Goal: Task Accomplishment & Management: Manage account settings

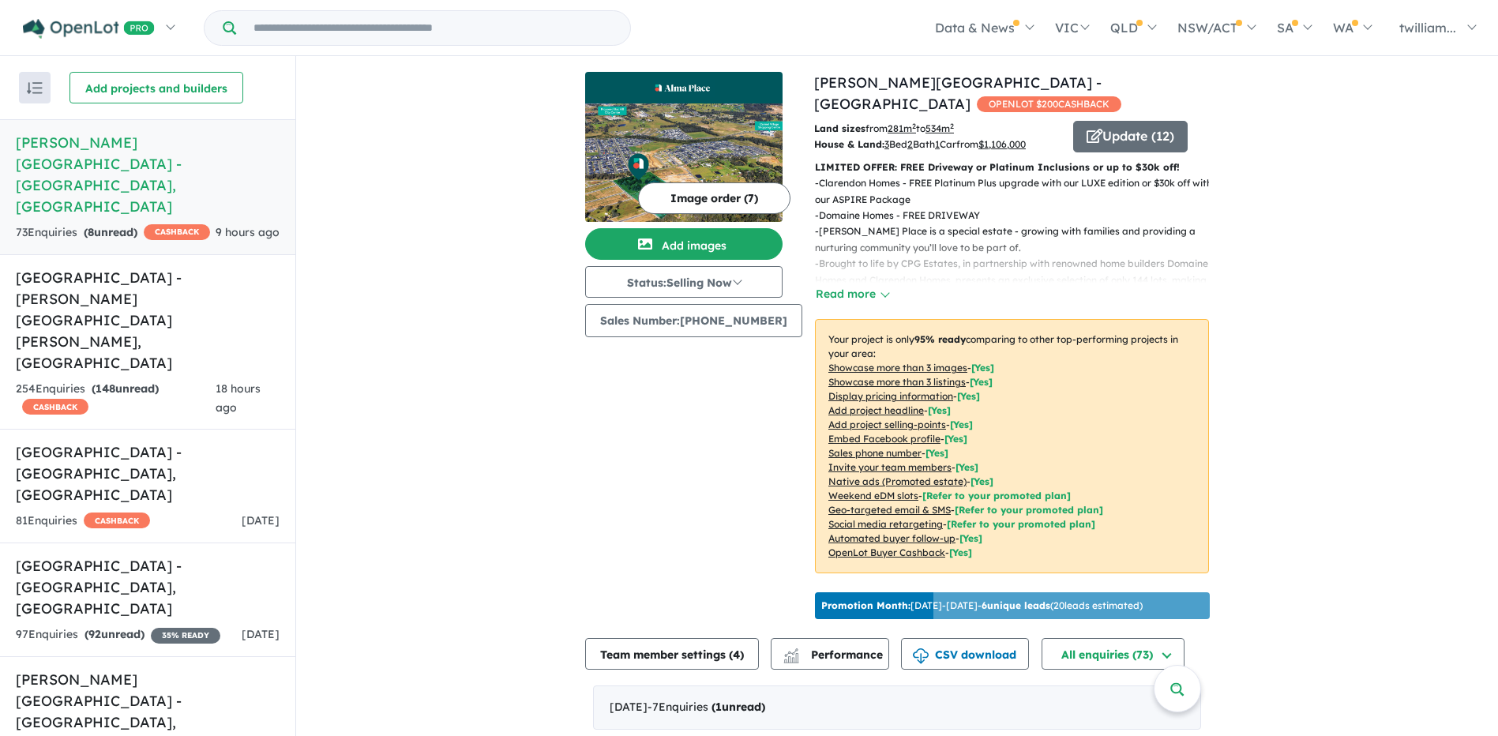
scroll to position [607, 0]
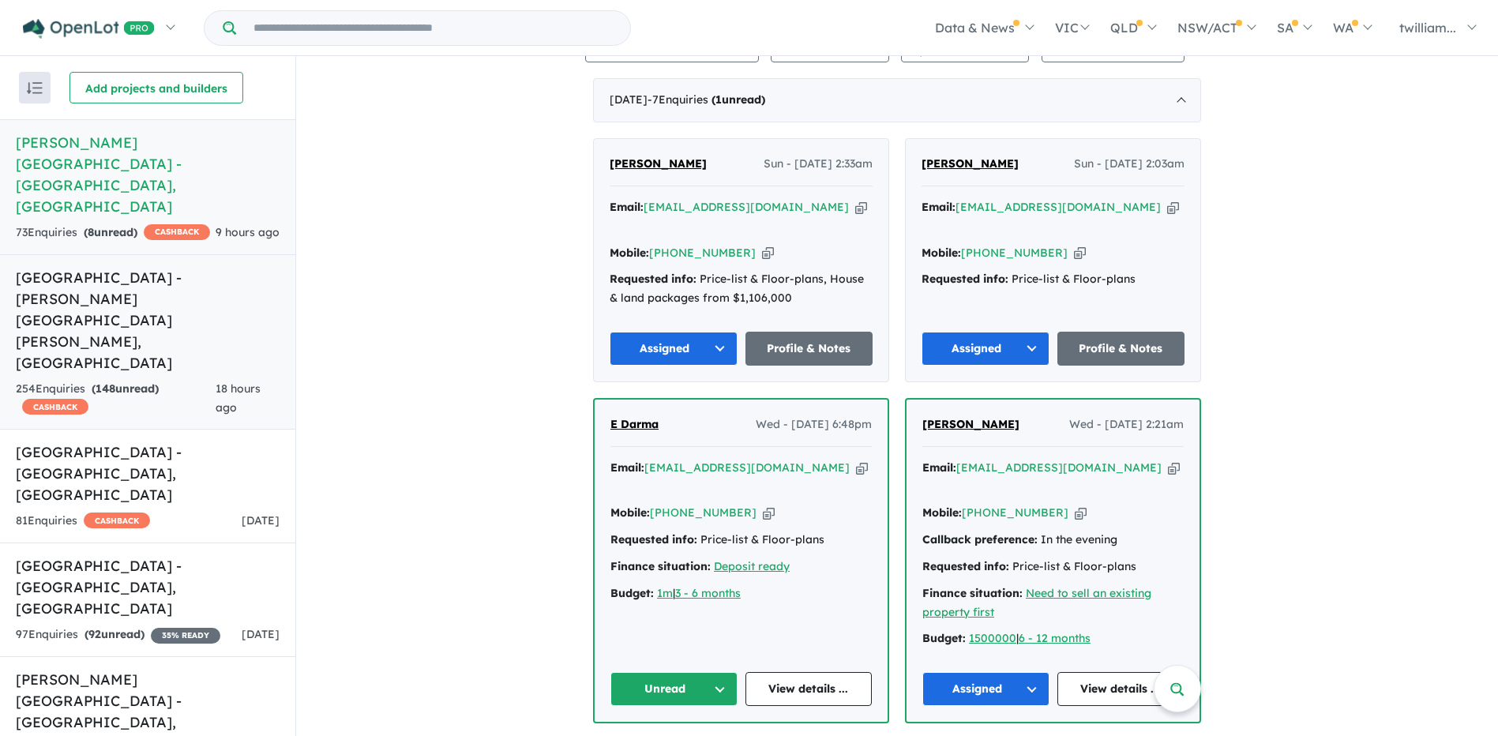
click at [79, 269] on link "[GEOGRAPHIC_DATA] - [PERSON_NAME][GEOGRAPHIC_DATA][PERSON_NAME] , [GEOGRAPHIC_D…" at bounding box center [147, 342] width 295 height 176
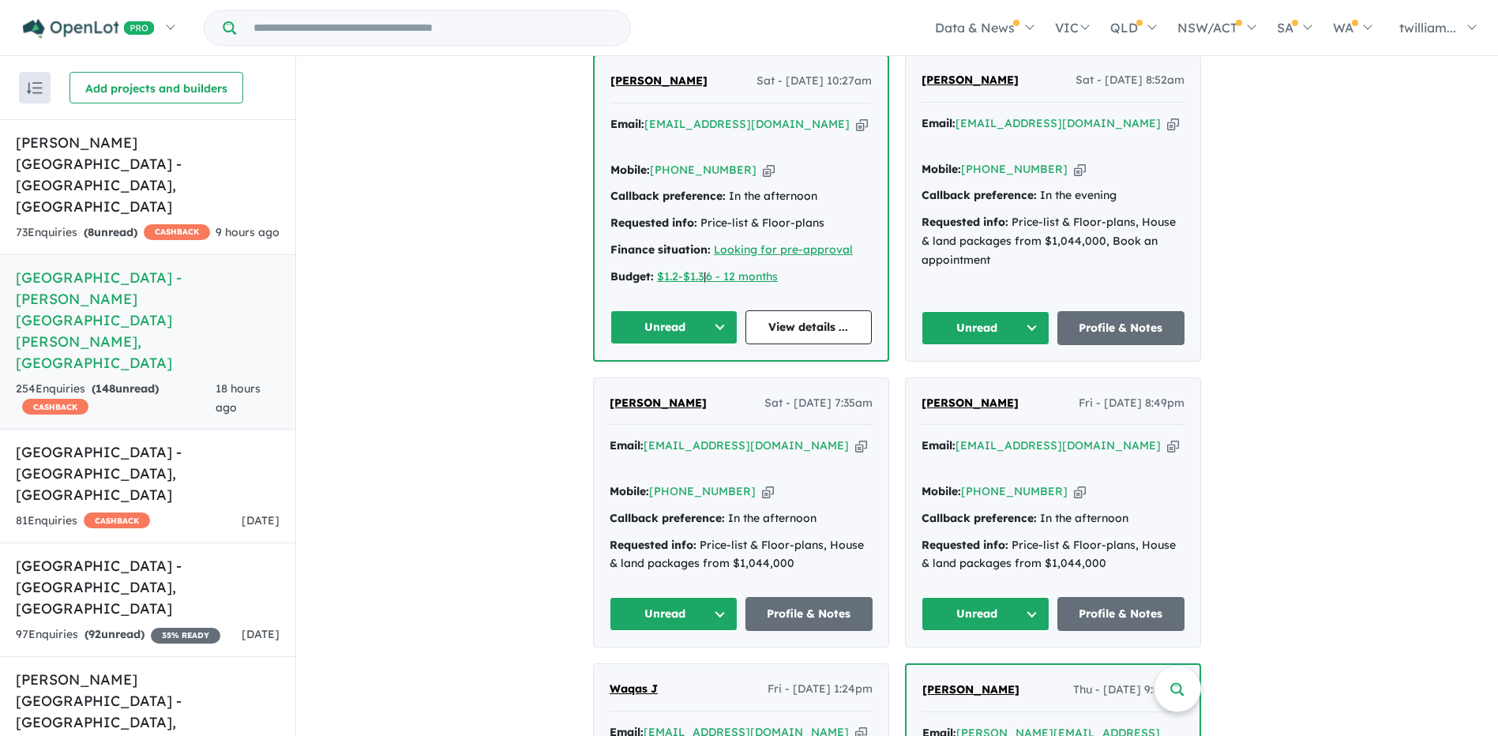
scroll to position [1397, 0]
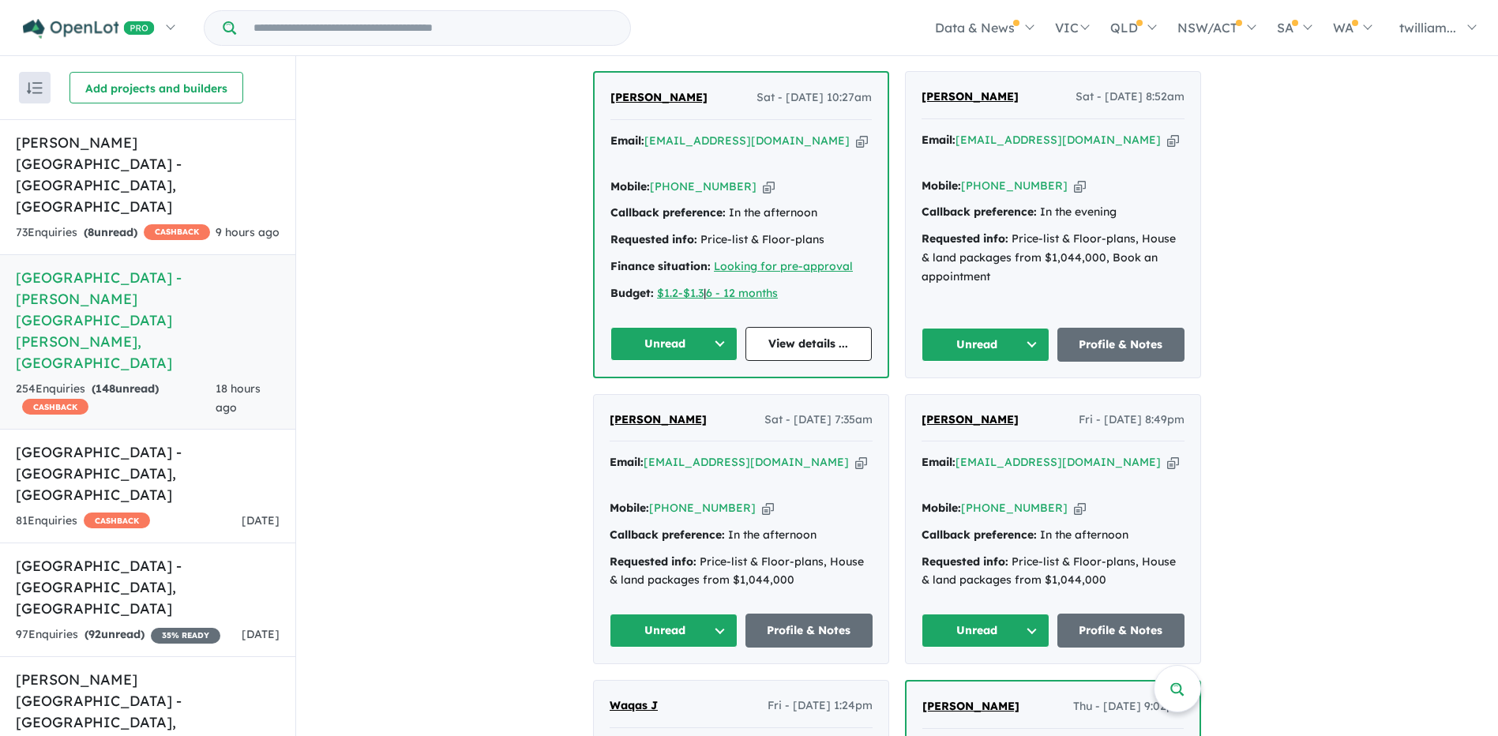
click at [1167, 454] on icon "button" at bounding box center [1173, 462] width 12 height 17
click at [1028, 614] on button "Unread" at bounding box center [986, 631] width 128 height 34
click at [1012, 686] on button "Assigned" at bounding box center [991, 704] width 137 height 36
click at [855, 454] on icon "button" at bounding box center [861, 462] width 12 height 17
click at [720, 614] on button "Unread" at bounding box center [674, 631] width 128 height 34
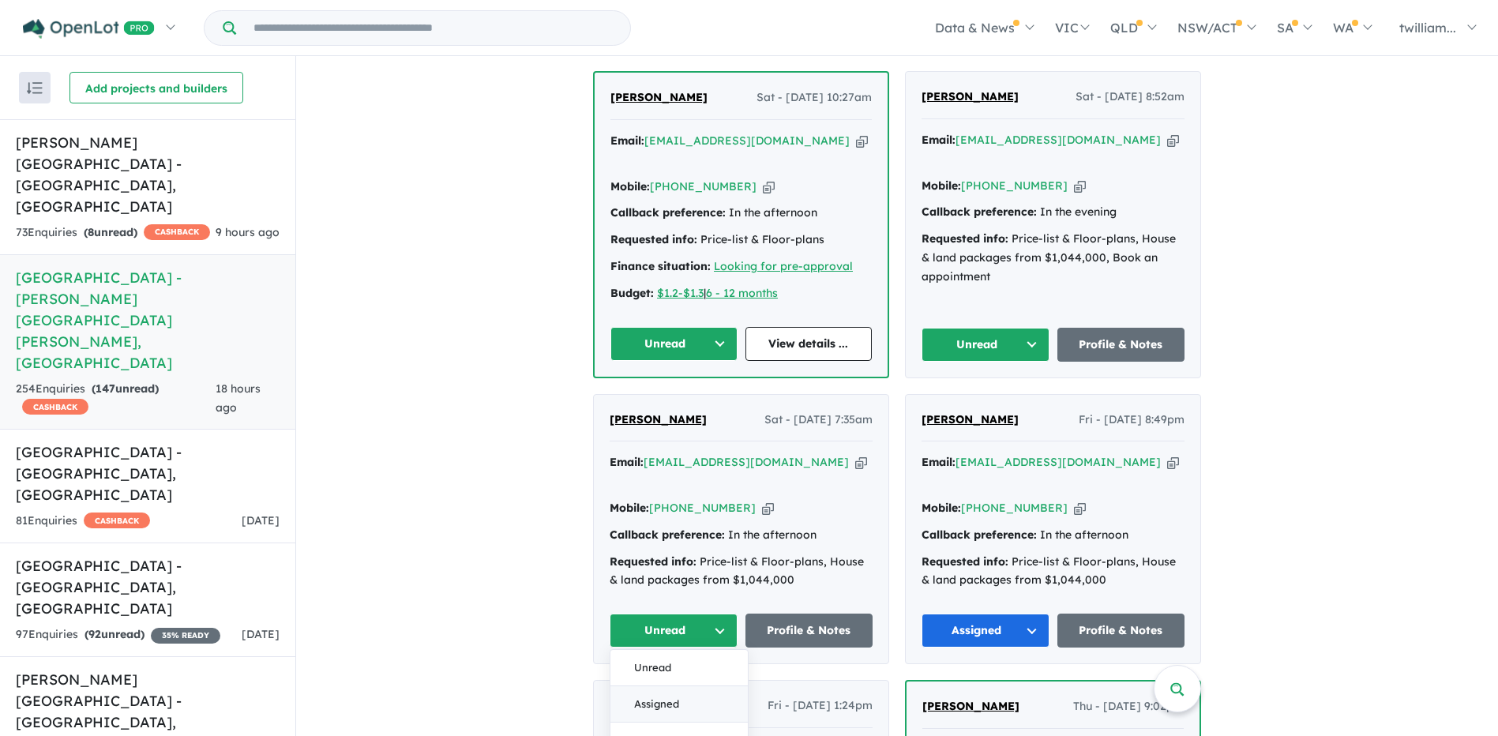
click at [689, 686] on button "Assigned" at bounding box center [679, 704] width 137 height 36
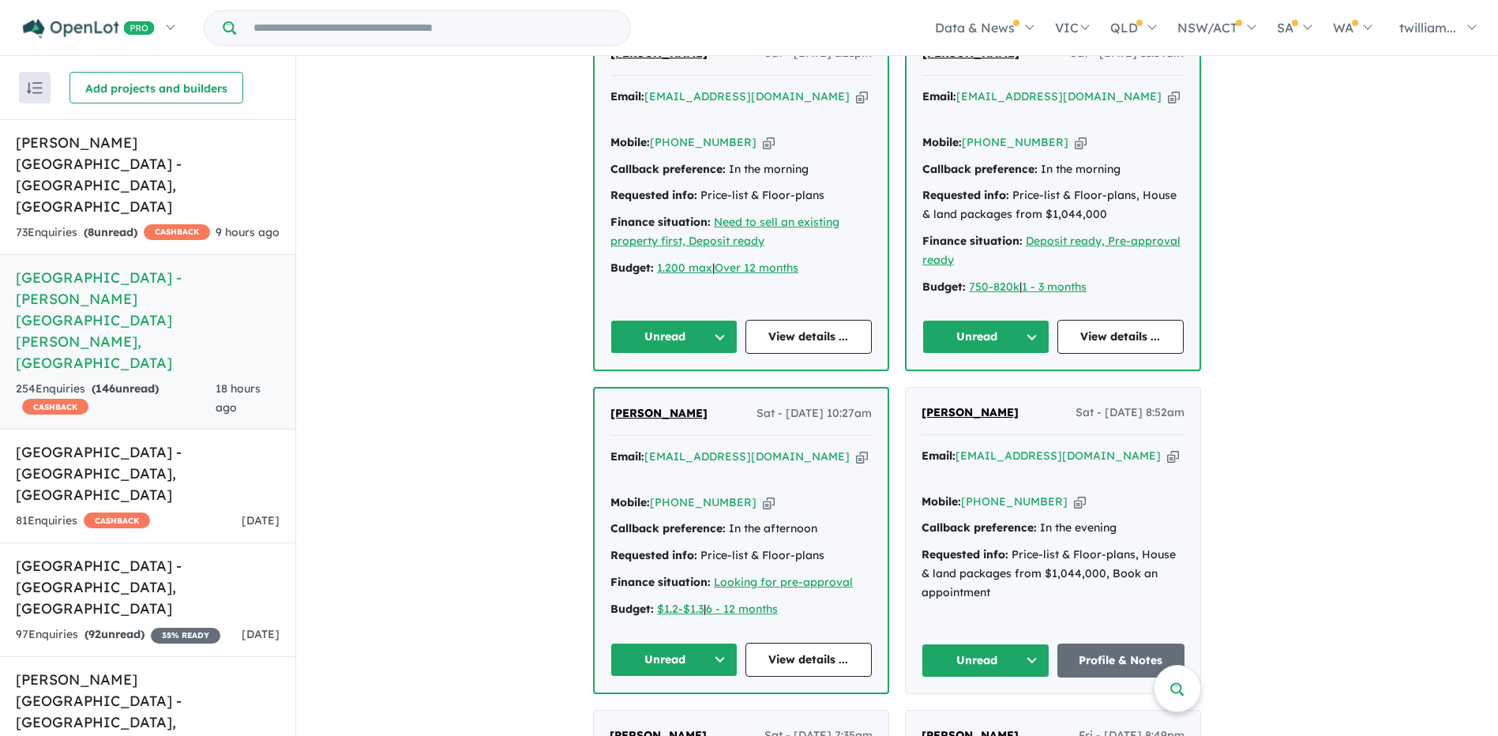
scroll to position [1002, 0]
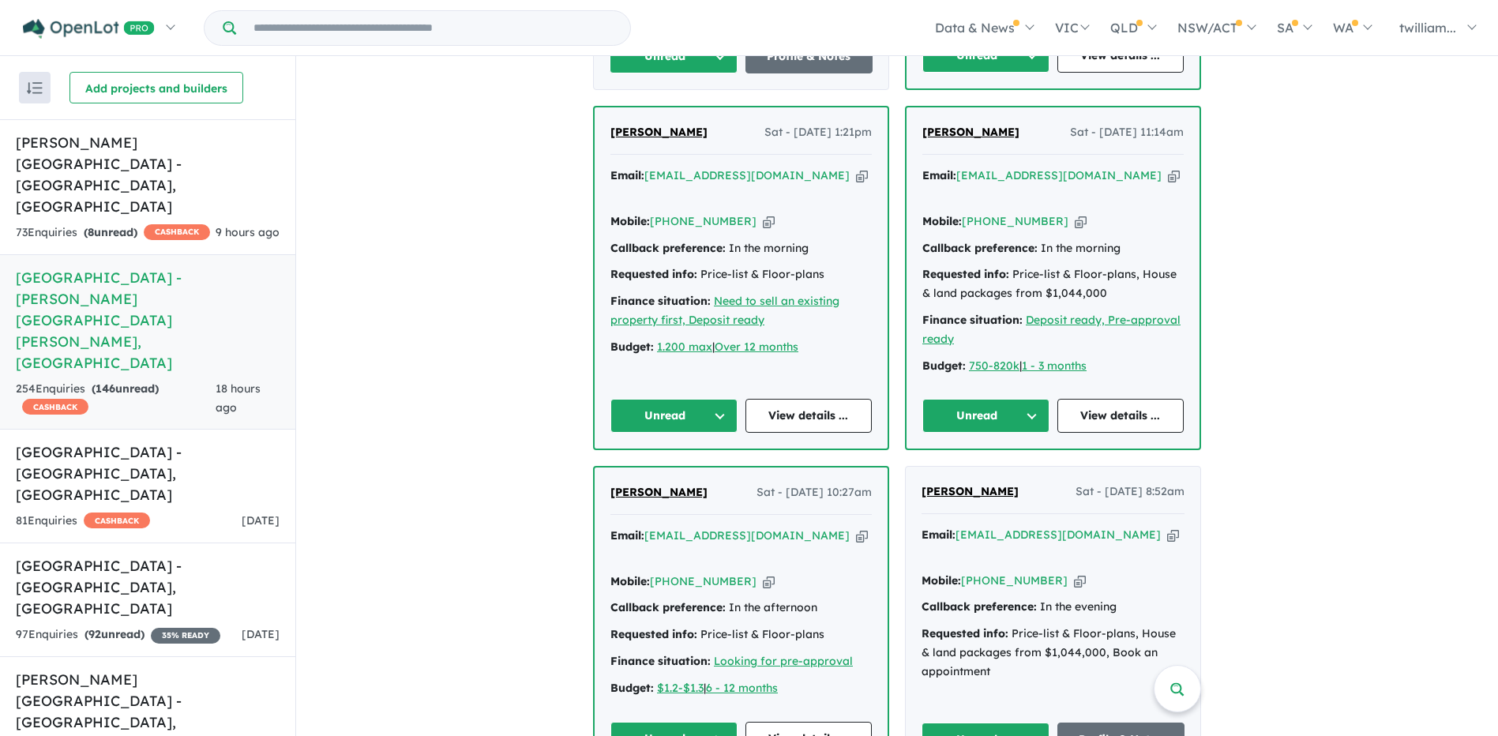
click at [1167, 527] on icon "button" at bounding box center [1173, 535] width 12 height 17
click at [1036, 723] on button "Unread" at bounding box center [986, 740] width 128 height 34
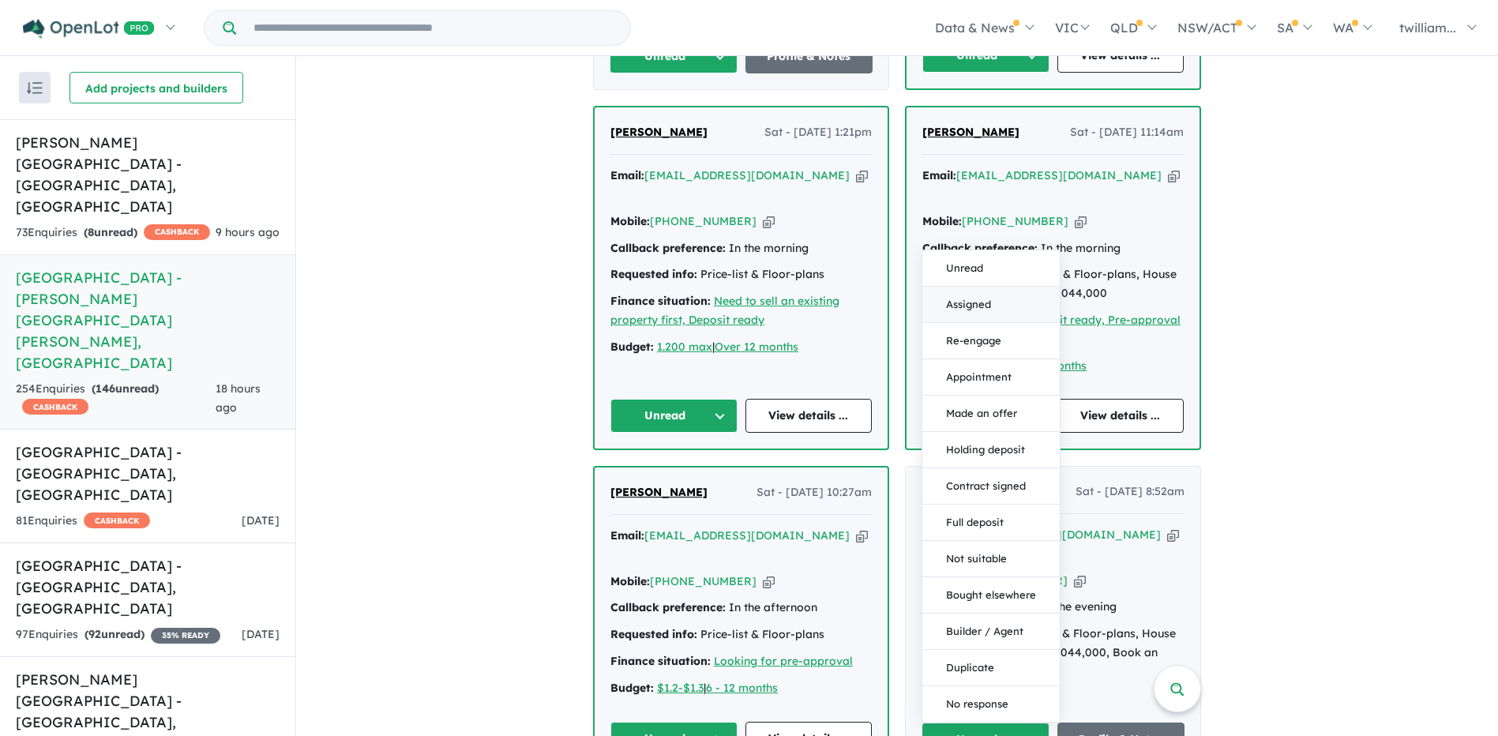
click at [958, 287] on button "Assigned" at bounding box center [991, 305] width 137 height 36
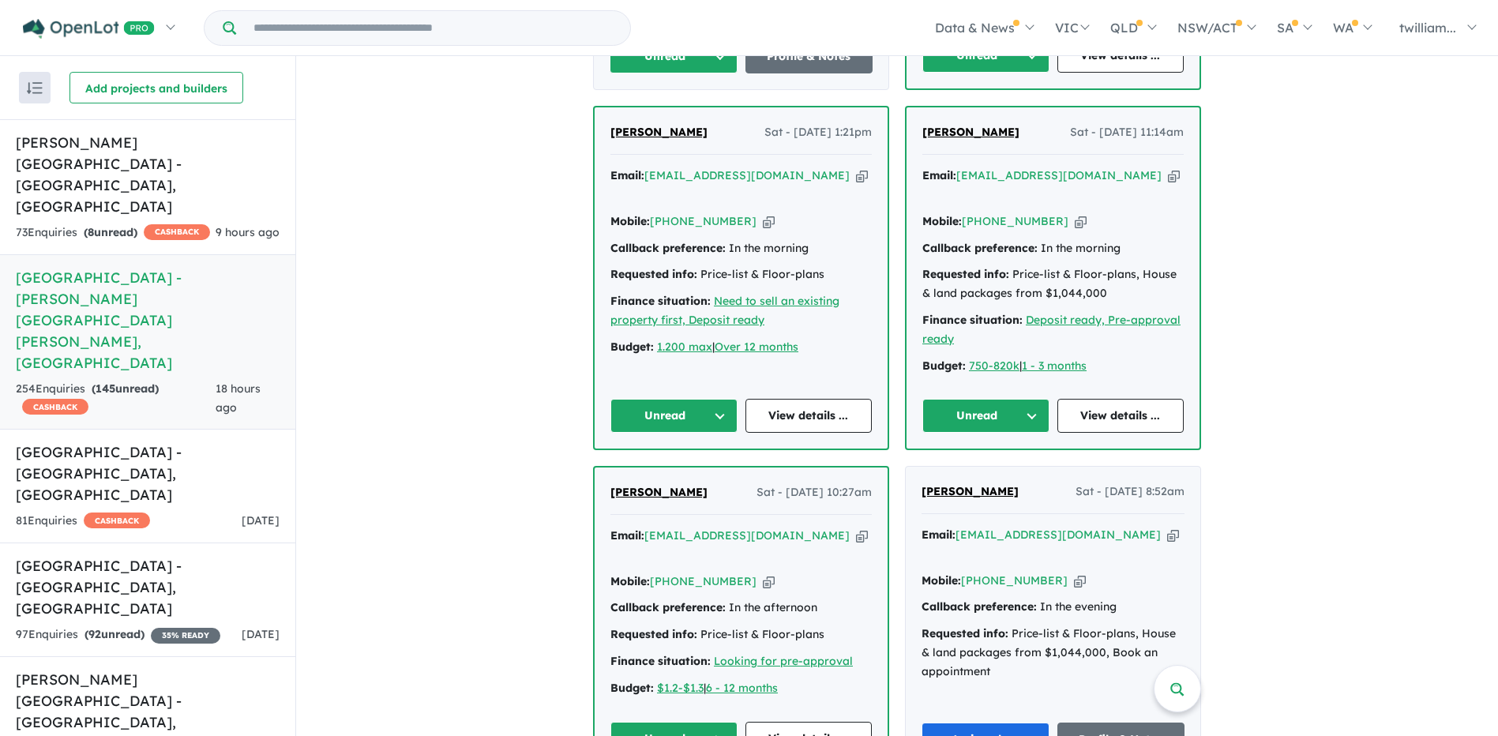
click at [856, 528] on icon "button" at bounding box center [862, 536] width 12 height 17
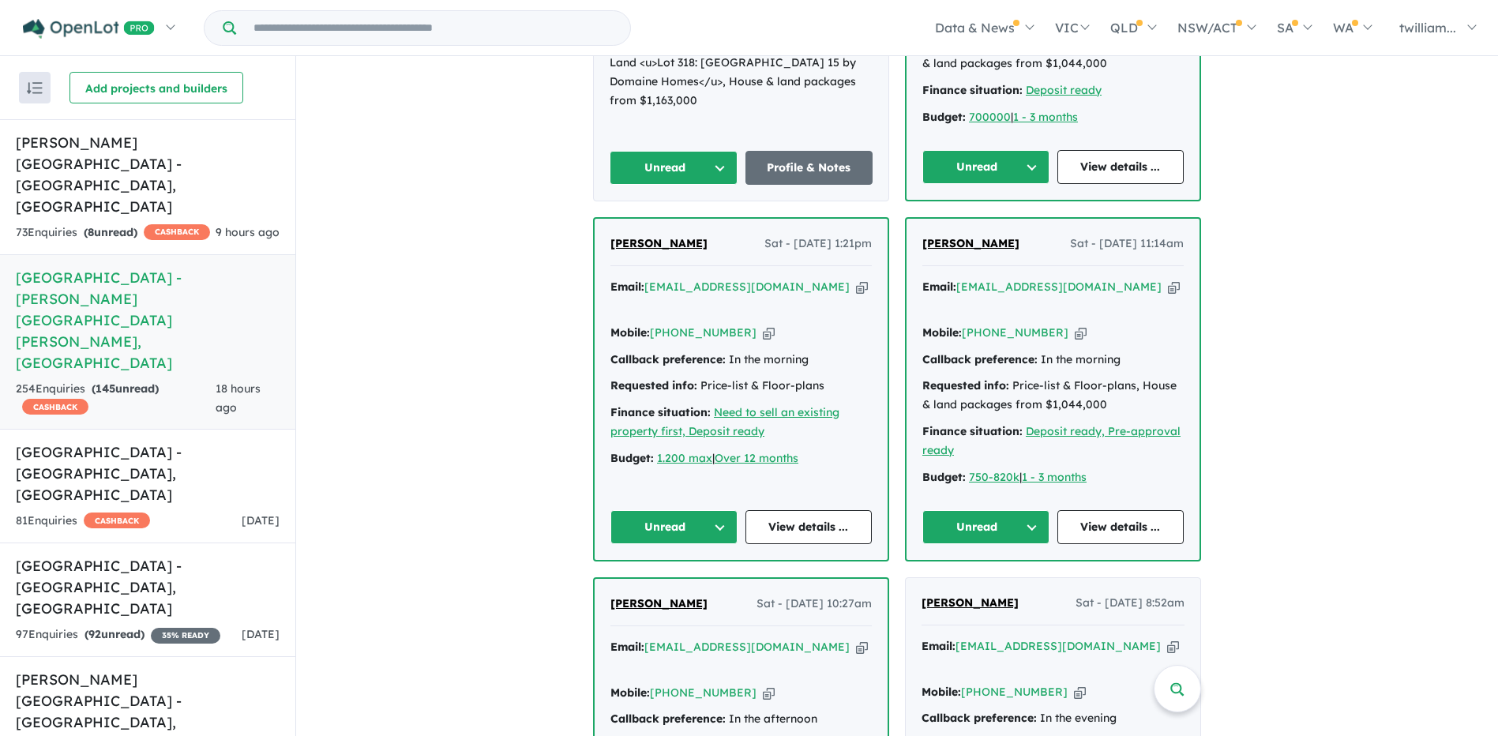
scroll to position [686, 0]
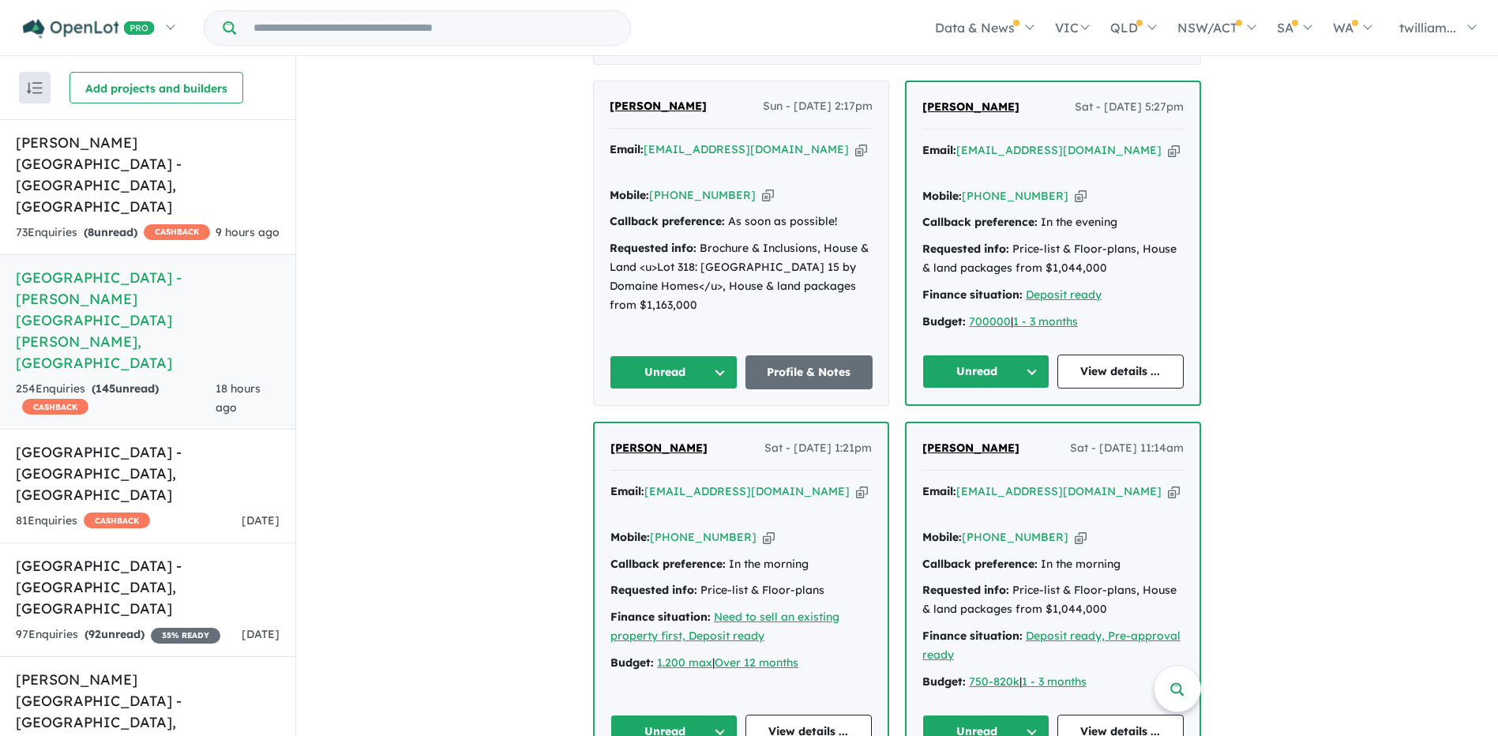
click at [1168, 483] on icon "button" at bounding box center [1174, 491] width 12 height 17
click at [856, 483] on icon "button" at bounding box center [862, 491] width 12 height 17
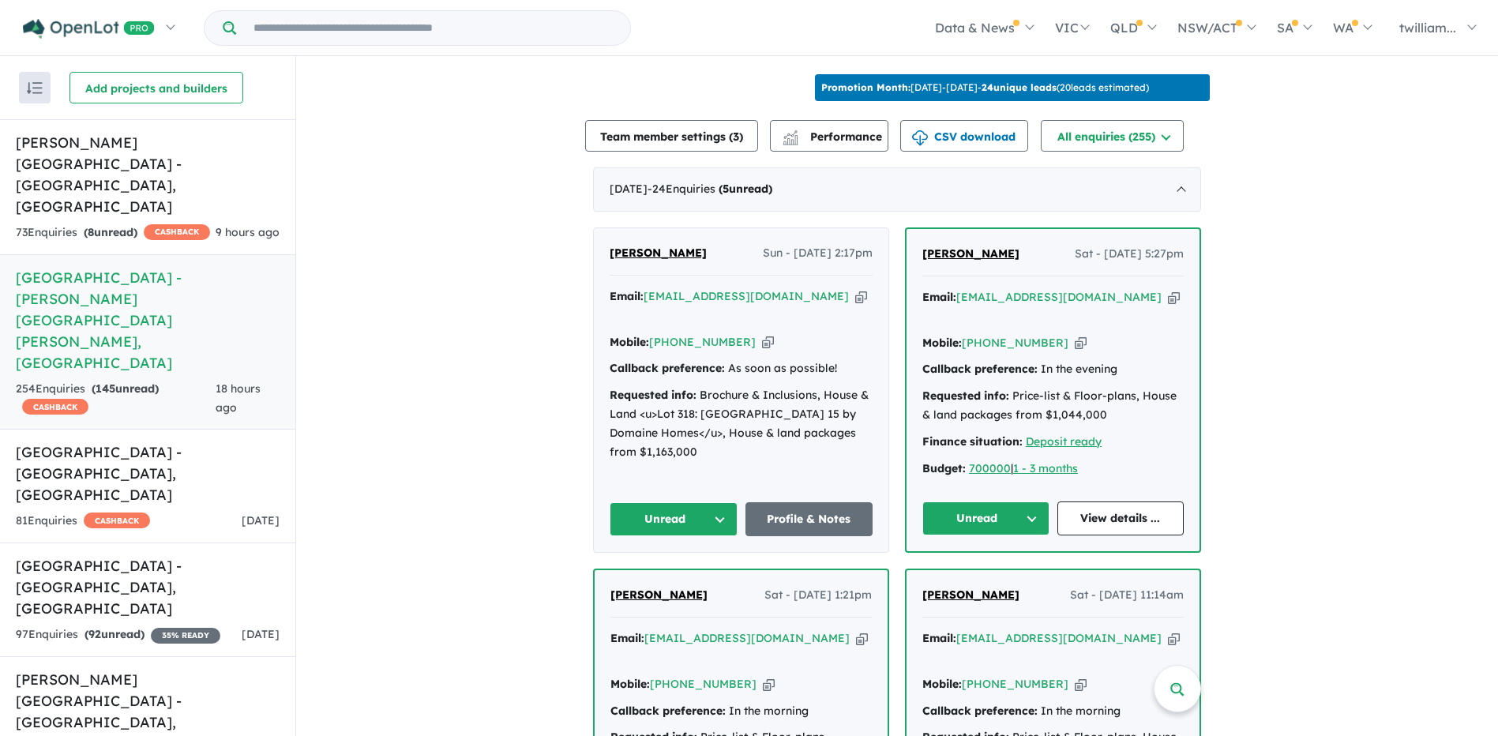
scroll to position [528, 0]
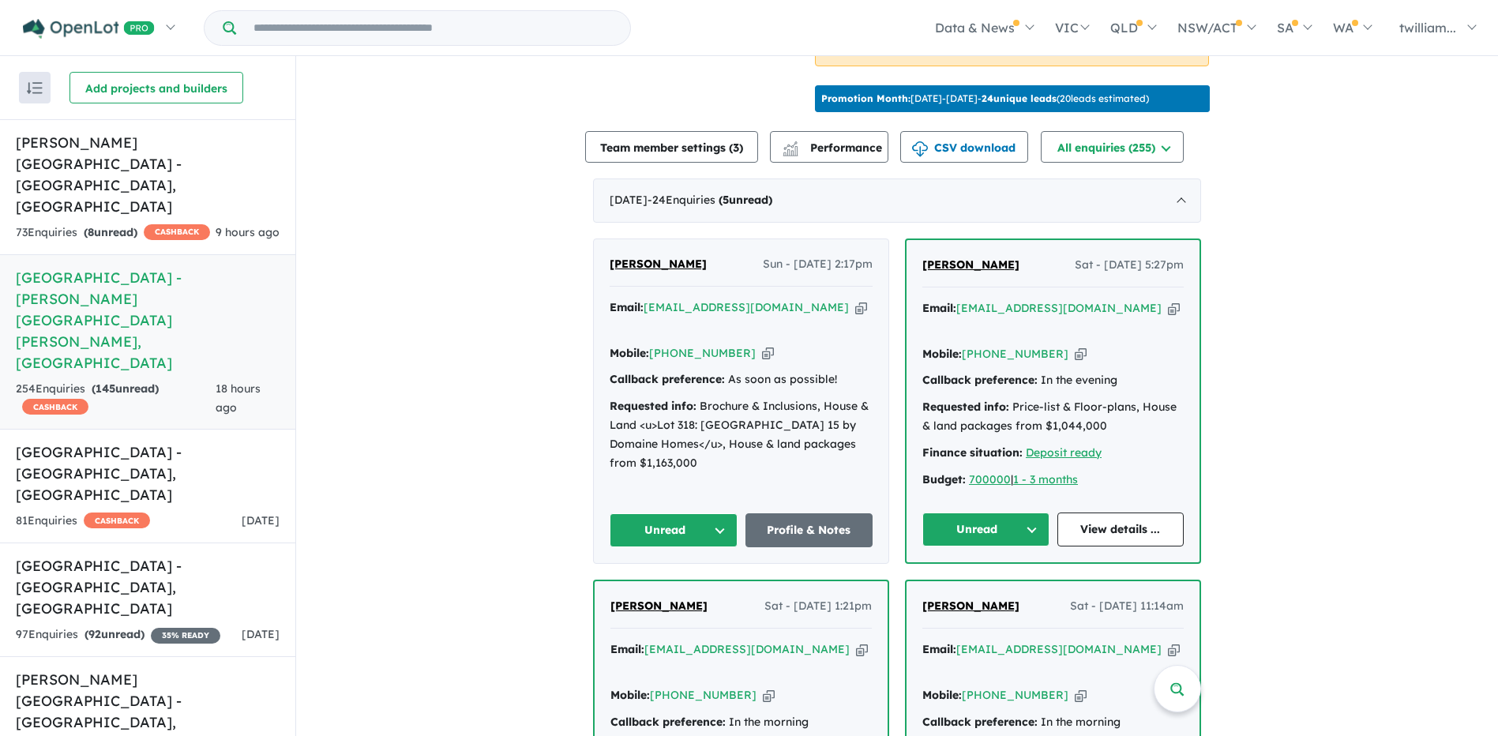
click at [1168, 300] on icon "button" at bounding box center [1174, 308] width 12 height 17
click at [855, 299] on icon "button" at bounding box center [861, 307] width 12 height 17
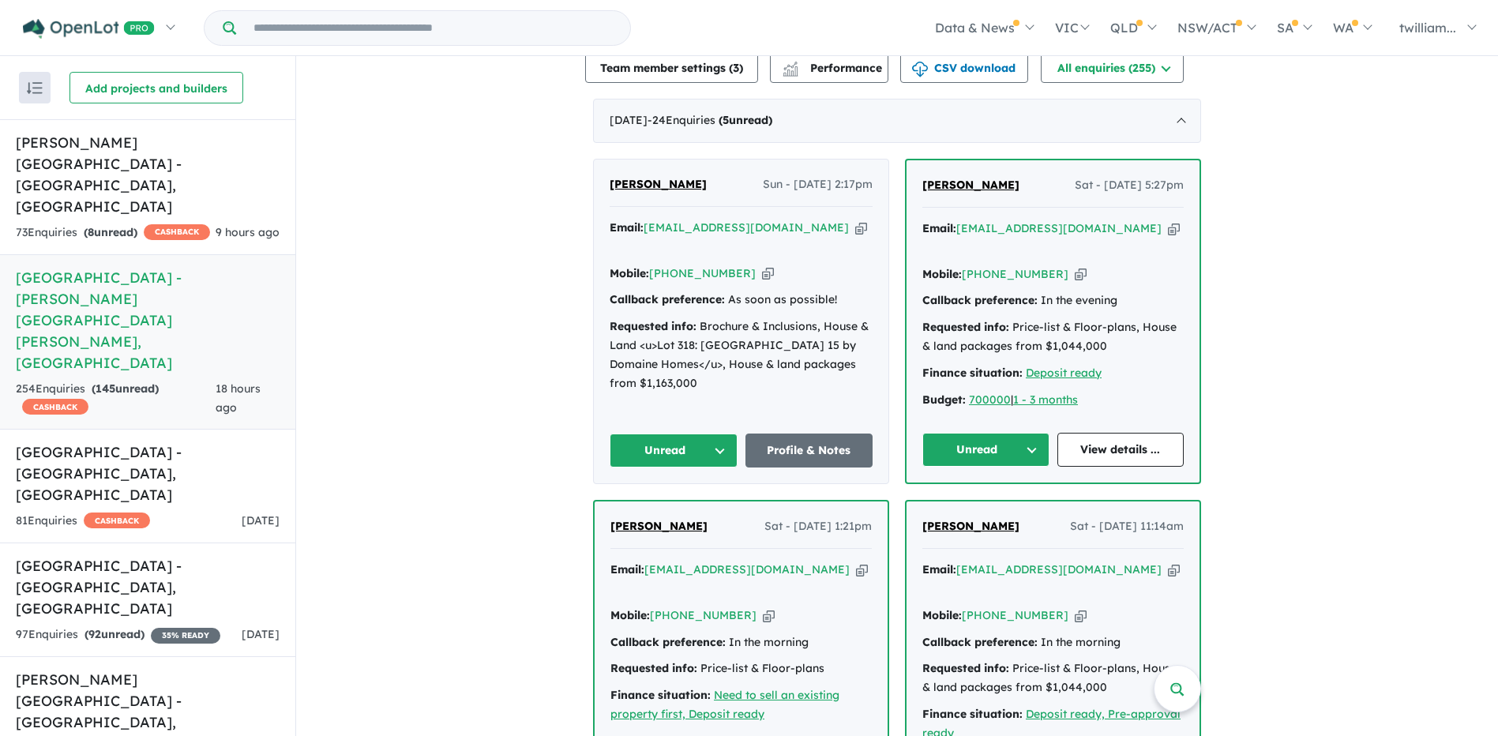
scroll to position [607, 0]
click at [198, 626] on div "97 Enquir ies ( 92 unread) 35 % READY" at bounding box center [118, 635] width 205 height 19
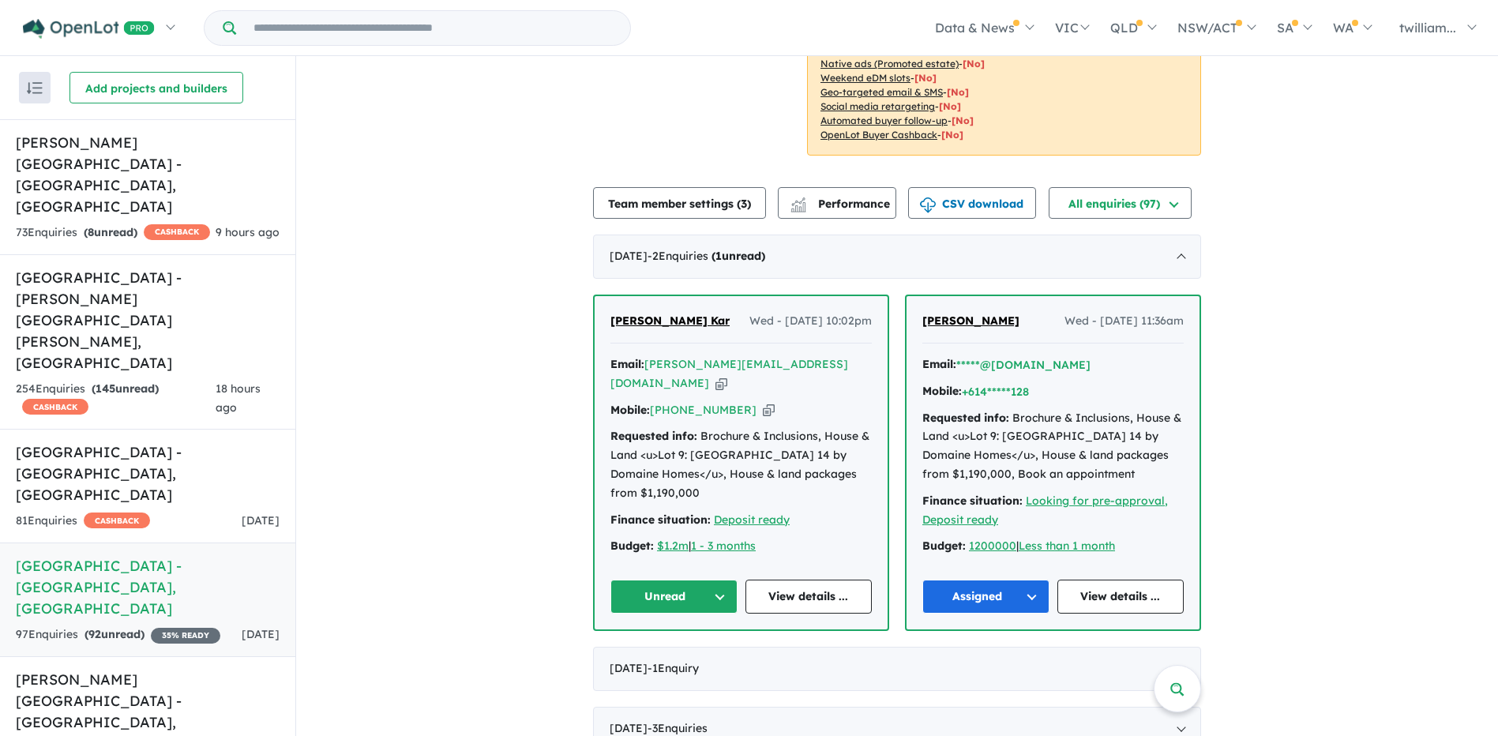
scroll to position [419, 0]
click at [727, 374] on icon "button" at bounding box center [722, 382] width 12 height 17
click at [720, 598] on button "Unread" at bounding box center [674, 596] width 127 height 34
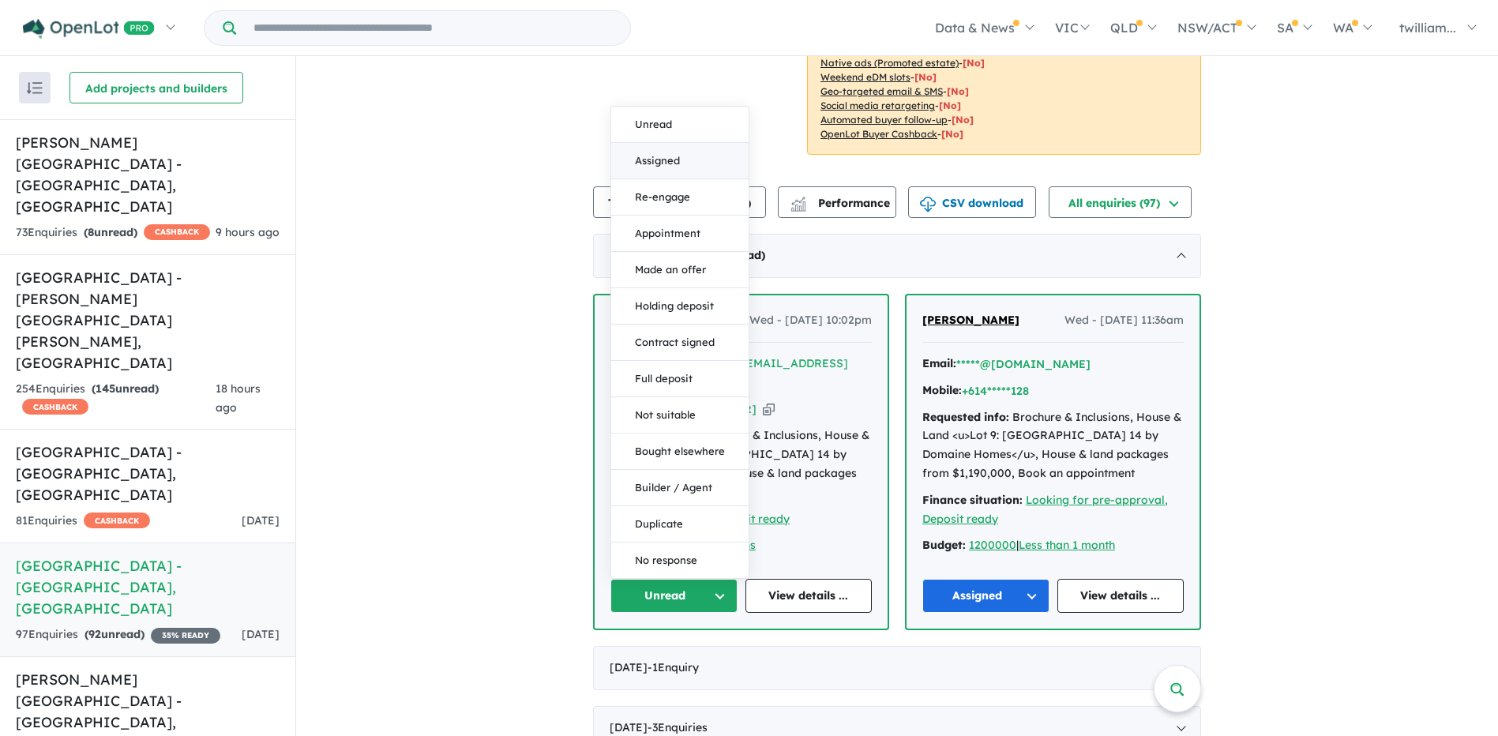
click at [661, 148] on button "Assigned" at bounding box center [679, 161] width 137 height 36
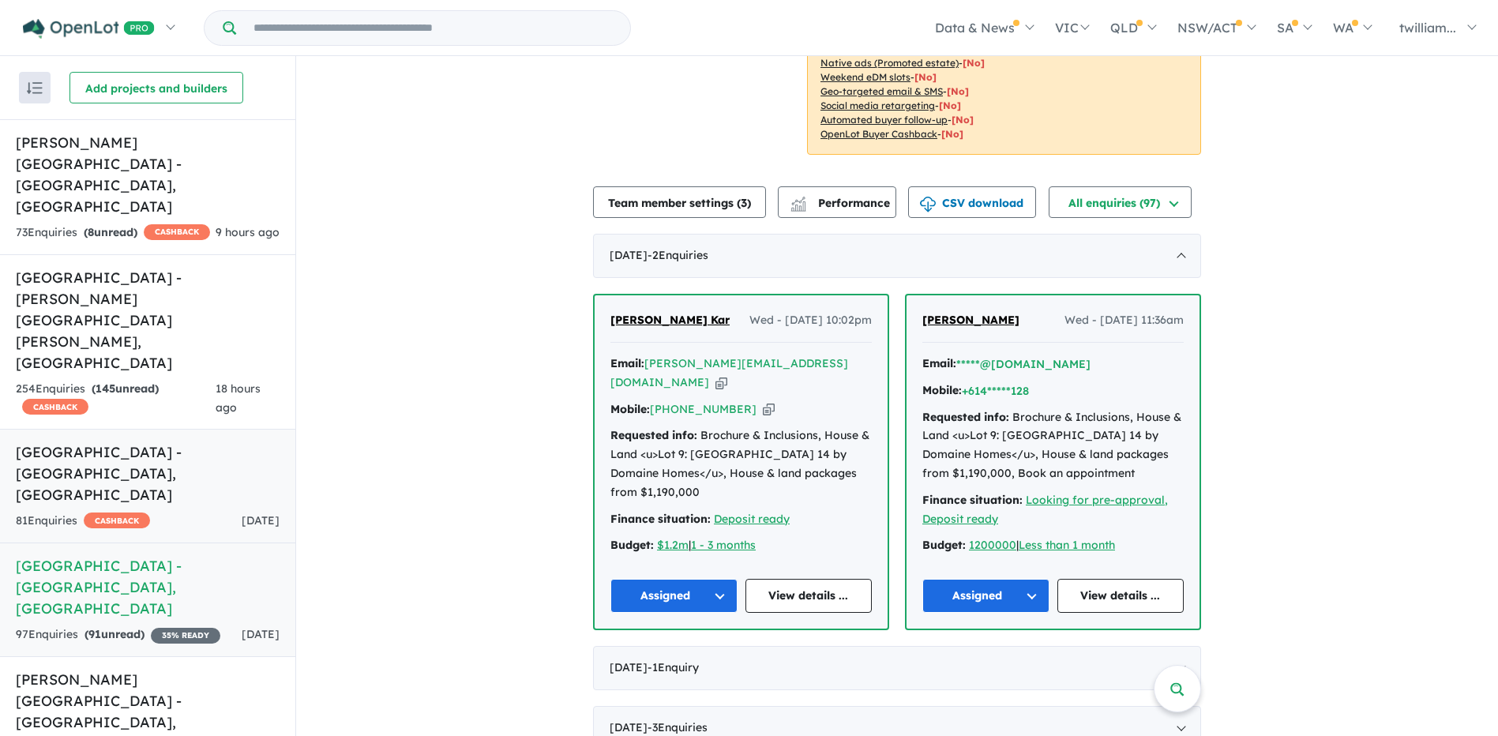
click at [159, 442] on h5 "[GEOGRAPHIC_DATA] - [GEOGRAPHIC_DATA] , [GEOGRAPHIC_DATA]" at bounding box center [148, 474] width 264 height 64
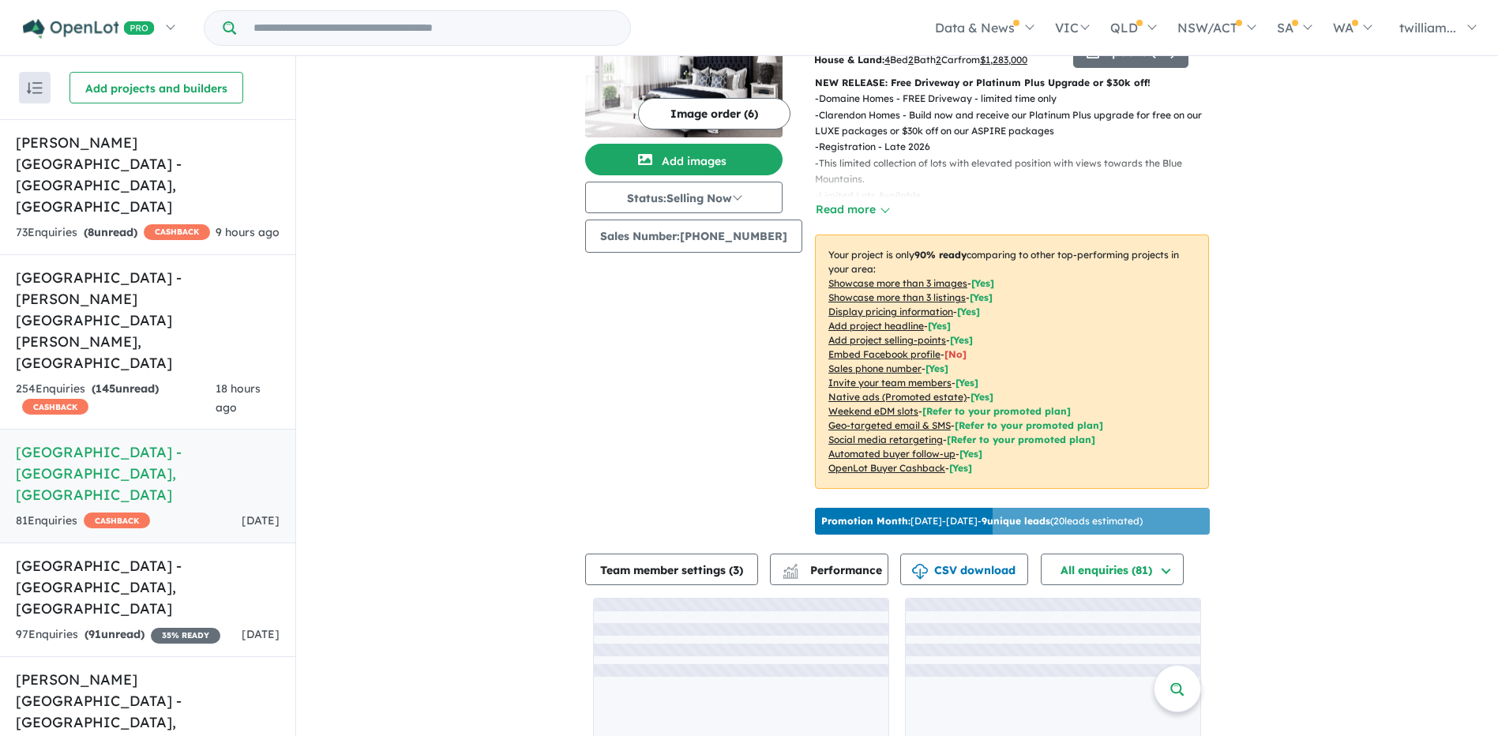
scroll to position [133, 0]
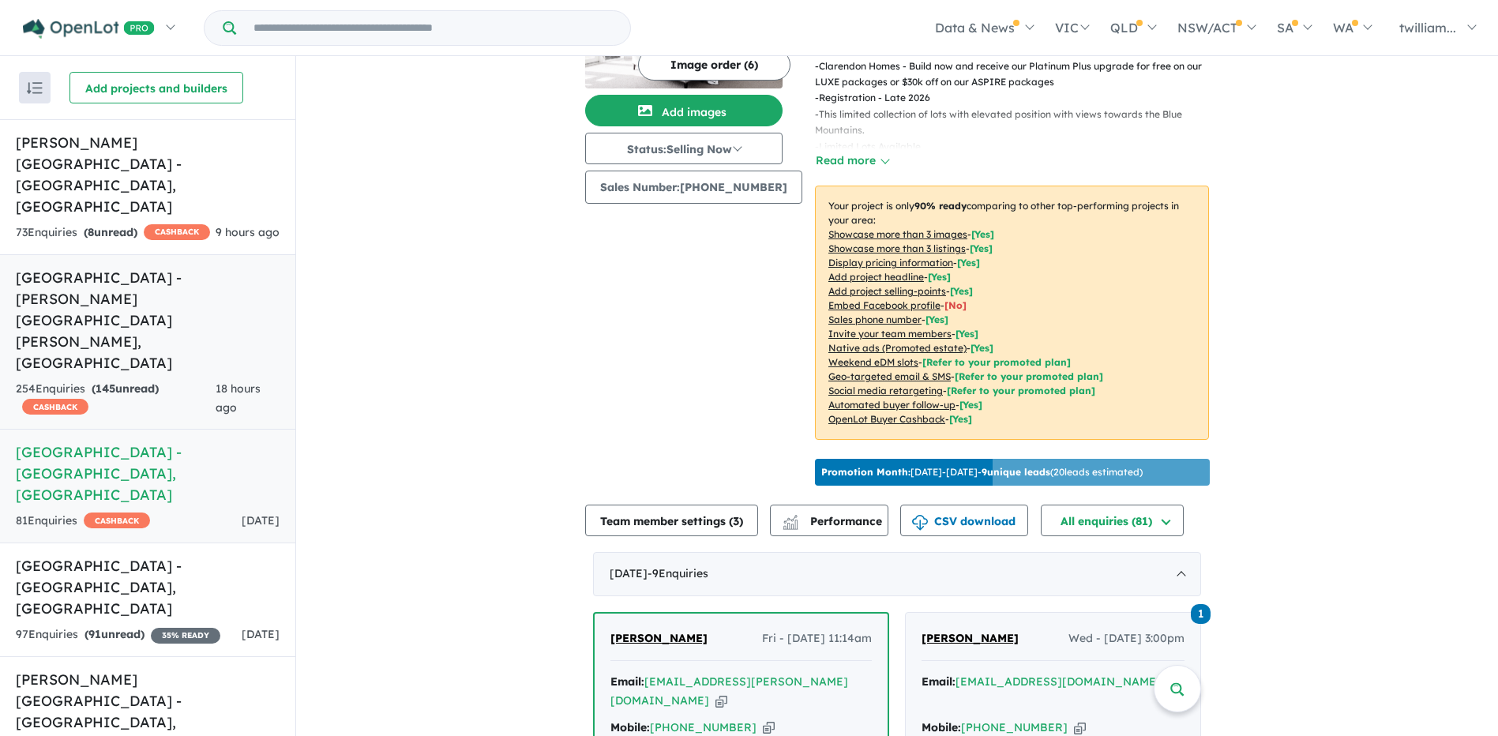
click at [227, 269] on link "[GEOGRAPHIC_DATA] - [PERSON_NAME][GEOGRAPHIC_DATA][PERSON_NAME] , [GEOGRAPHIC_D…" at bounding box center [147, 342] width 295 height 176
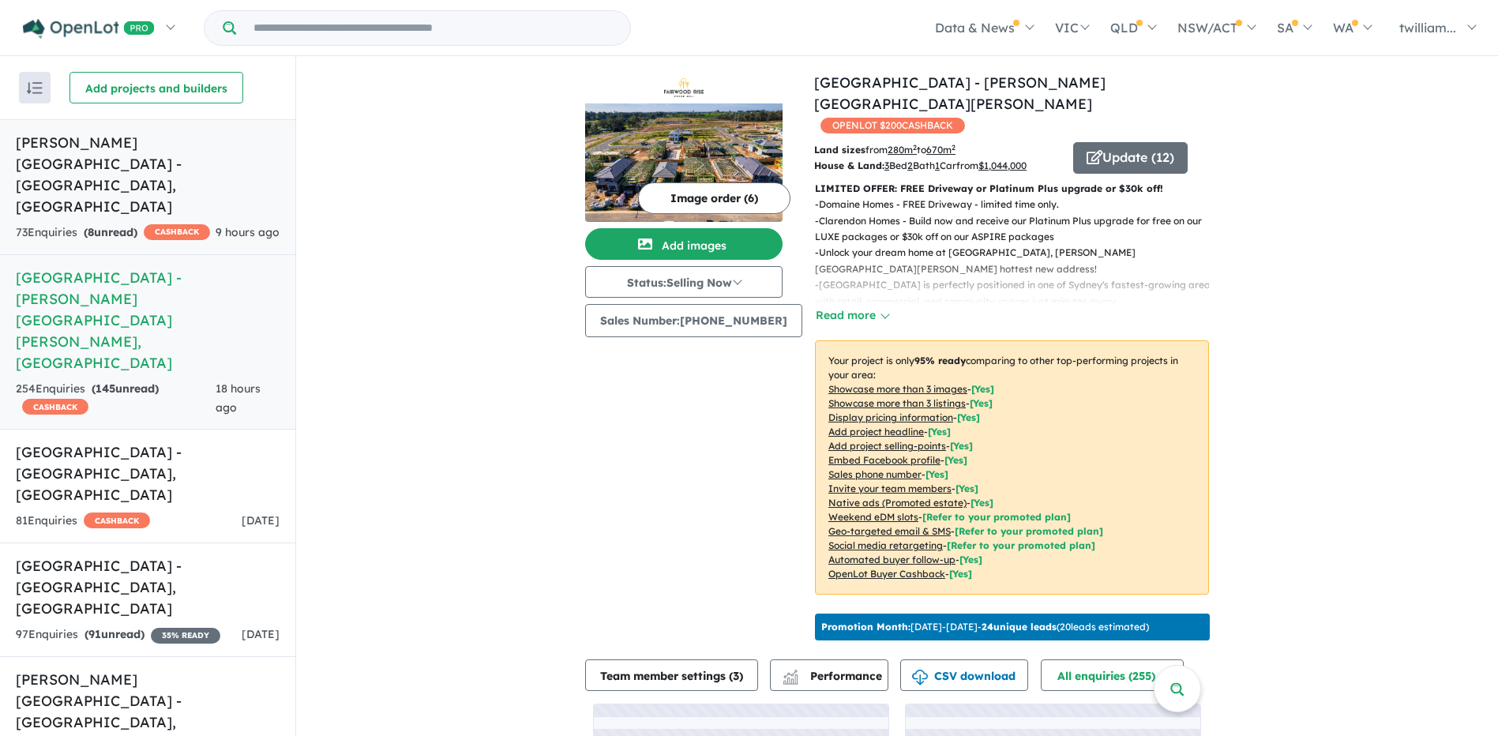
click at [190, 224] on div "73 Enquir ies ( 8 unread) CASHBACK" at bounding box center [113, 233] width 194 height 19
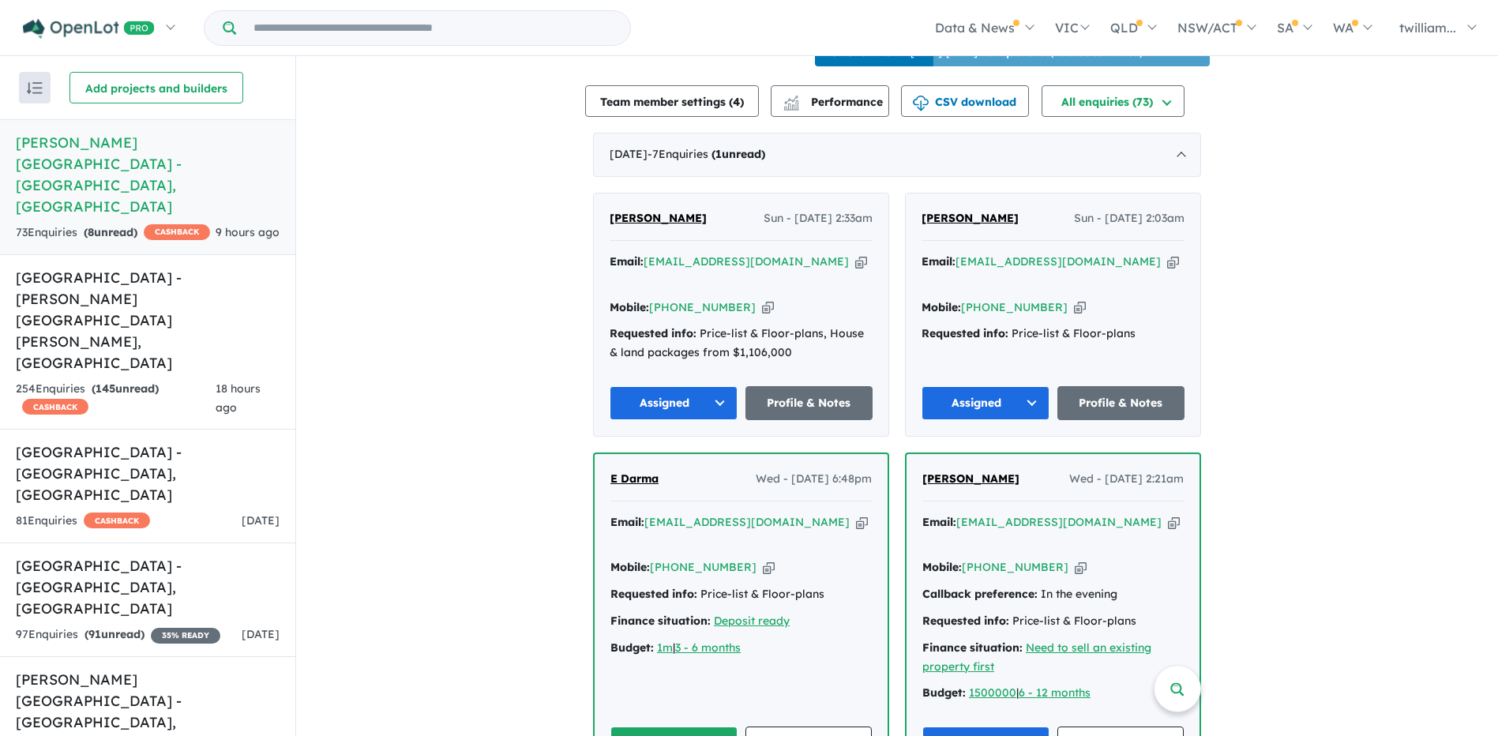
scroll to position [632, 0]
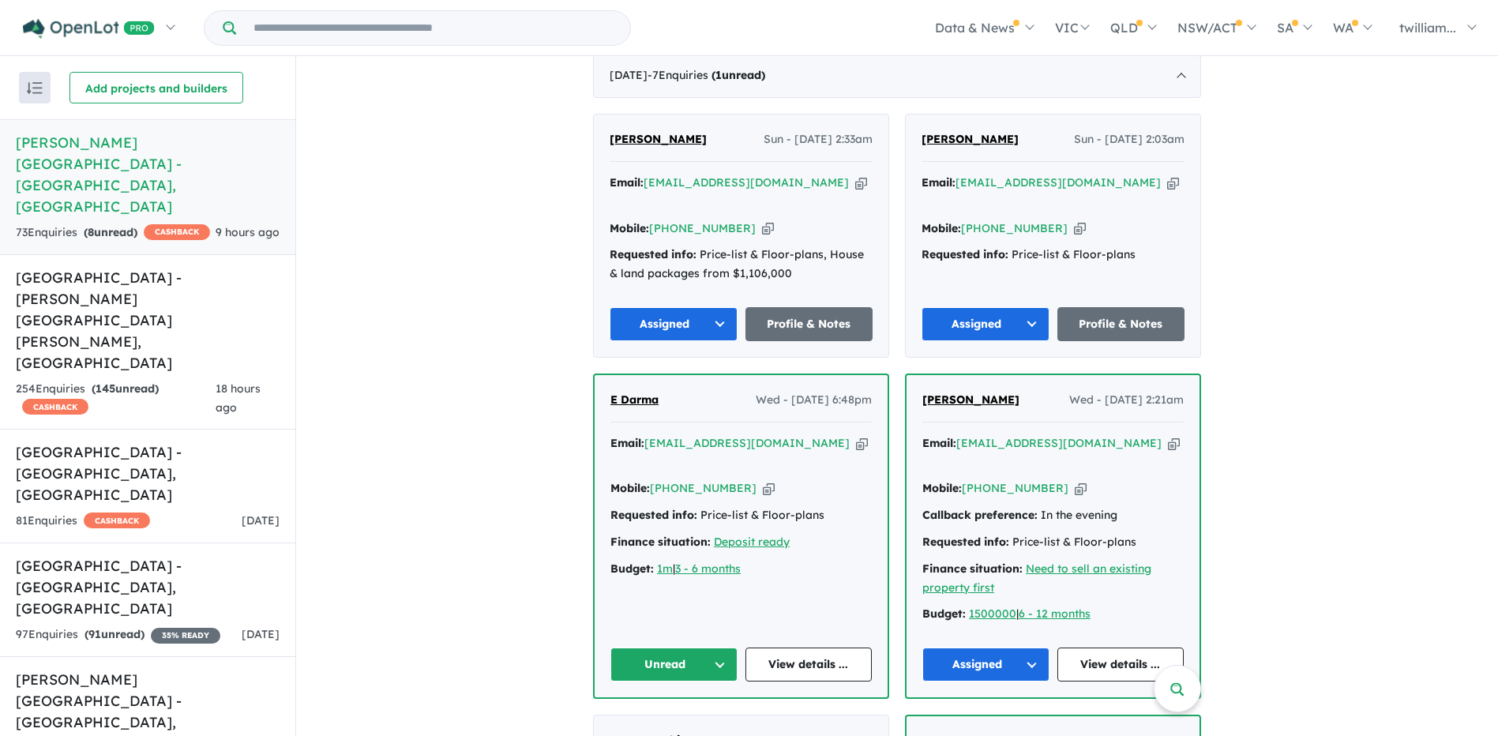
click at [856, 435] on icon "button" at bounding box center [862, 443] width 12 height 17
click at [763, 480] on icon "button" at bounding box center [769, 488] width 12 height 17
